Goal: Information Seeking & Learning: Learn about a topic

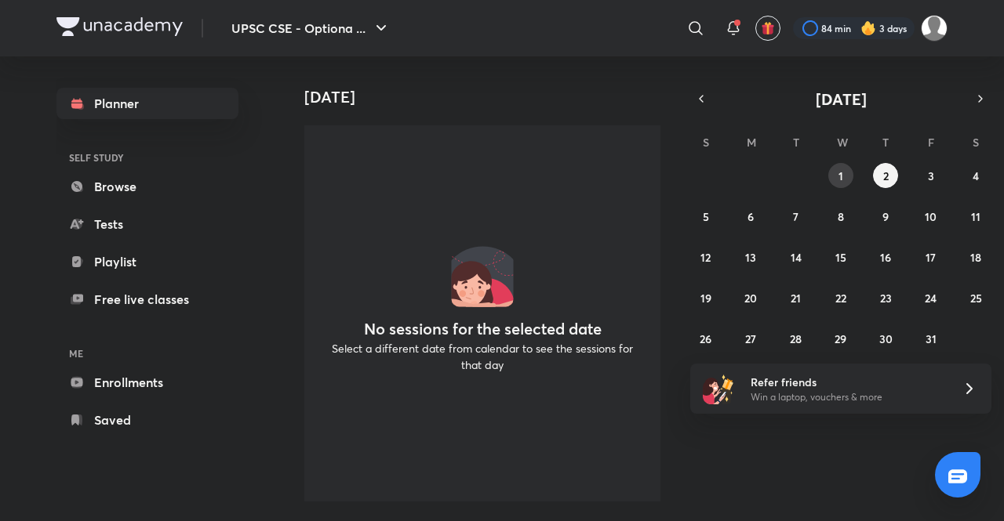
click at [838, 170] on abbr "1" at bounding box center [840, 176] width 5 height 15
click at [699, 95] on icon "button" at bounding box center [701, 99] width 13 height 14
click at [792, 330] on button "30" at bounding box center [795, 338] width 25 height 25
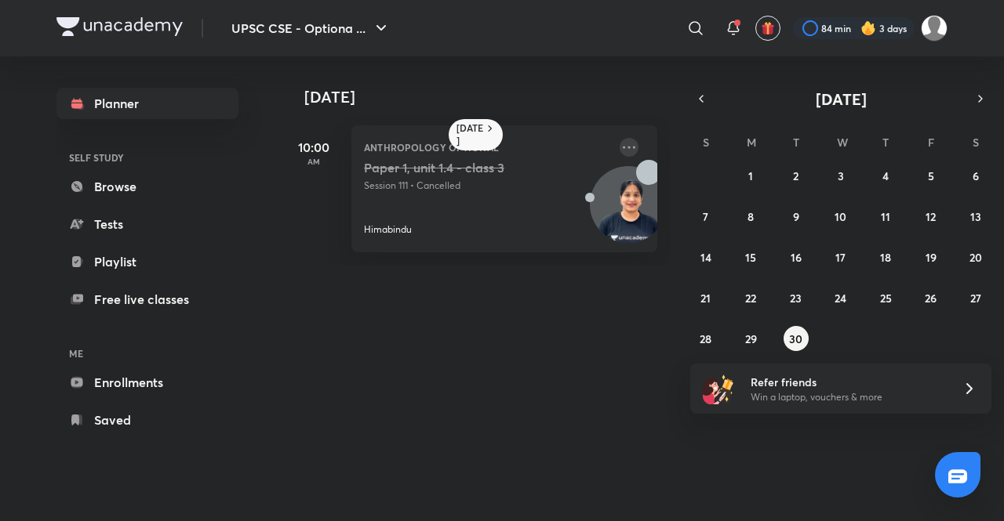
click at [619, 145] on icon at bounding box center [628, 147] width 19 height 19
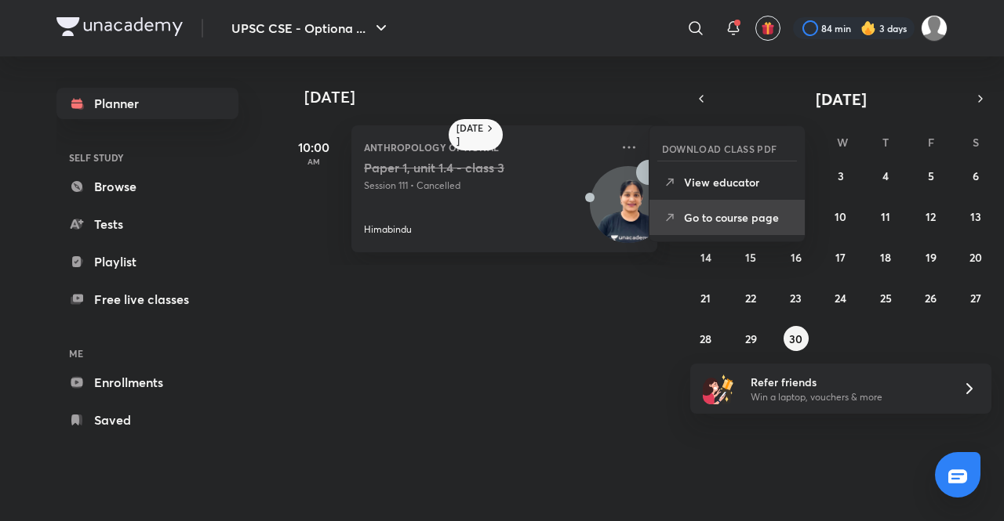
click at [726, 233] on li "Go to course page" at bounding box center [726, 217] width 155 height 35
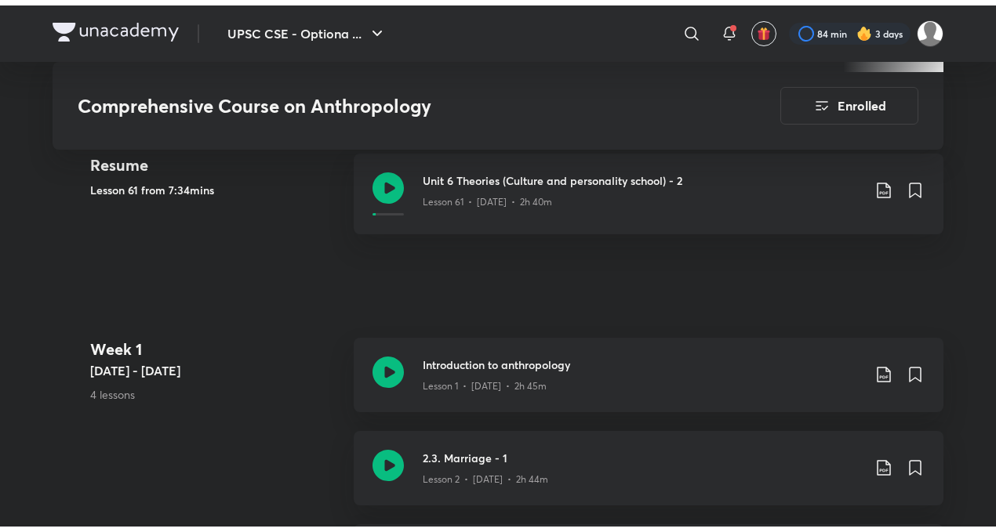
scroll to position [654, 0]
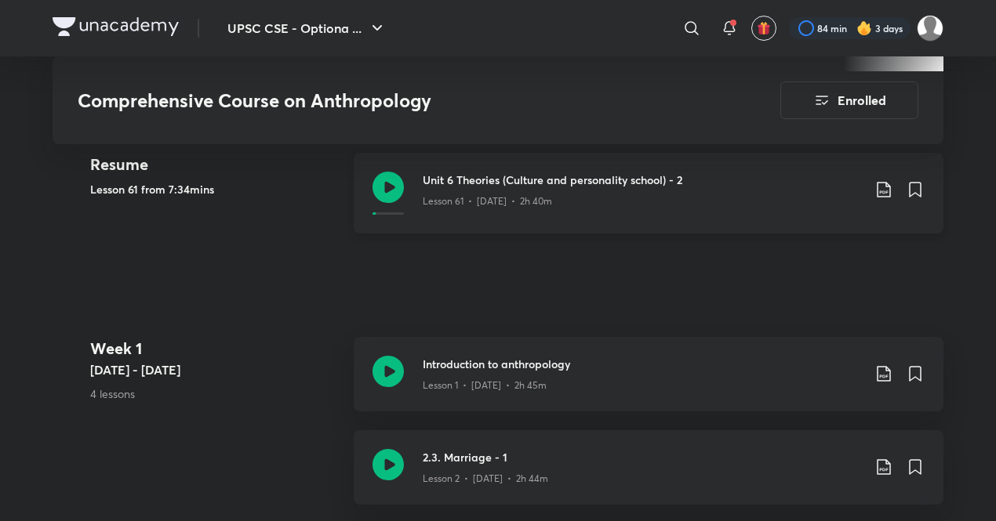
click at [497, 182] on h3 "Unit 6 Theories (Culture and personality school) - 2" at bounding box center [642, 180] width 439 height 16
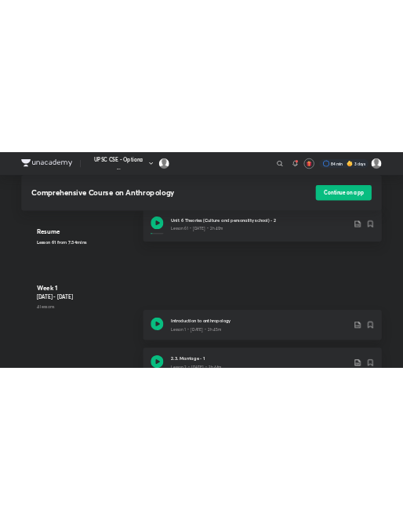
scroll to position [597, 0]
